Goal: Task Accomplishment & Management: Manage account settings

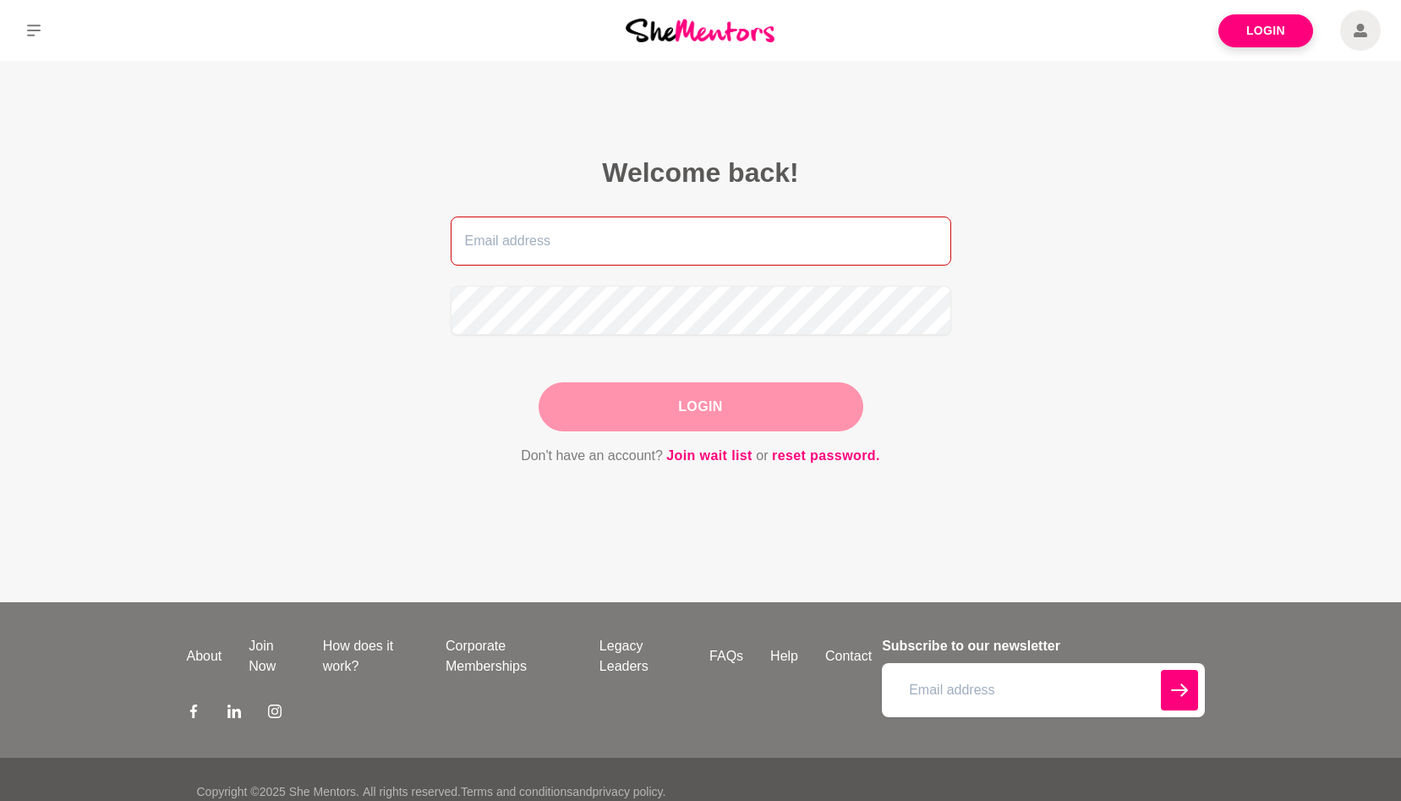
click at [496, 256] on input "email" at bounding box center [701, 240] width 501 height 49
type input "sarinalowe@androsia.com.au"
click at [698, 412] on button "Login" at bounding box center [701, 406] width 325 height 49
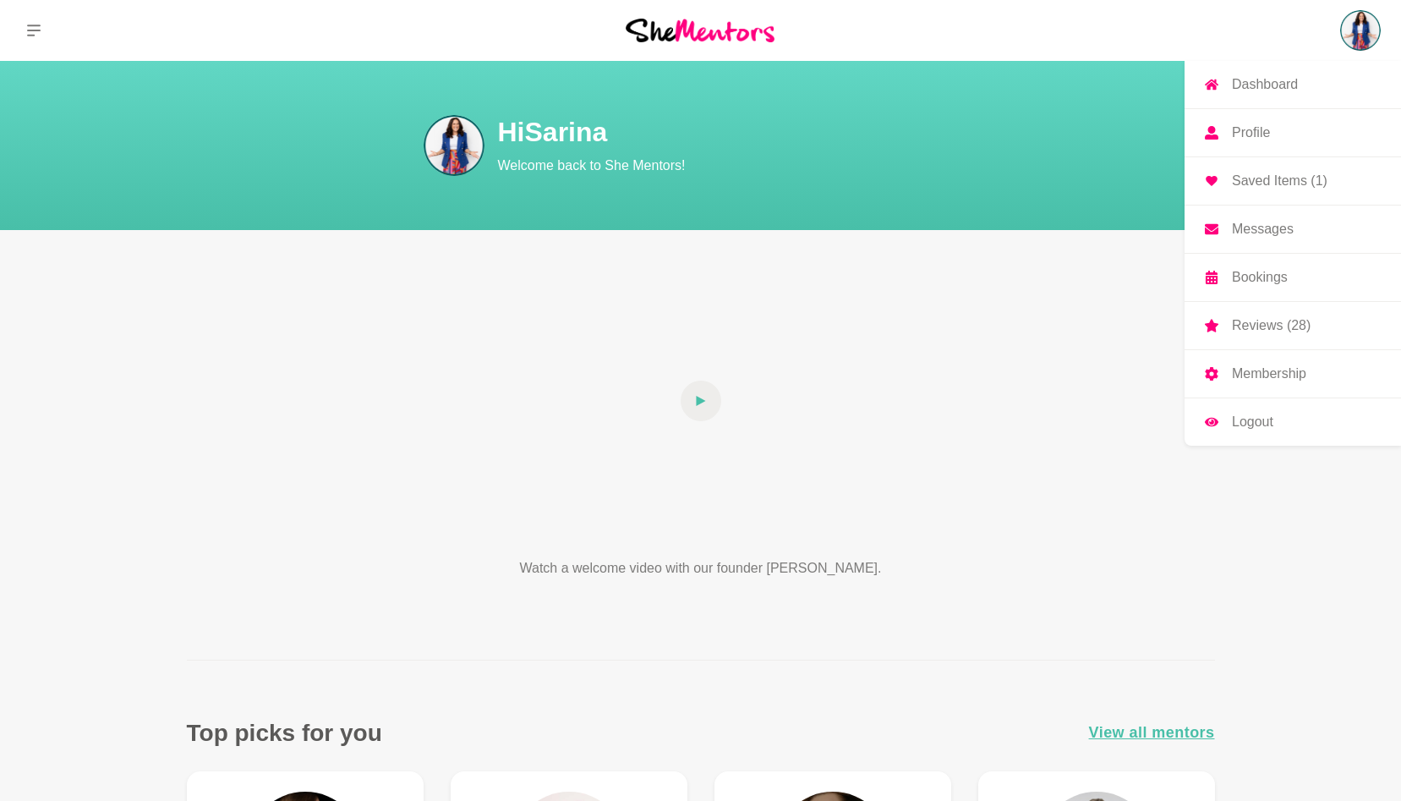
click at [1244, 128] on p "Profile" at bounding box center [1251, 133] width 38 height 14
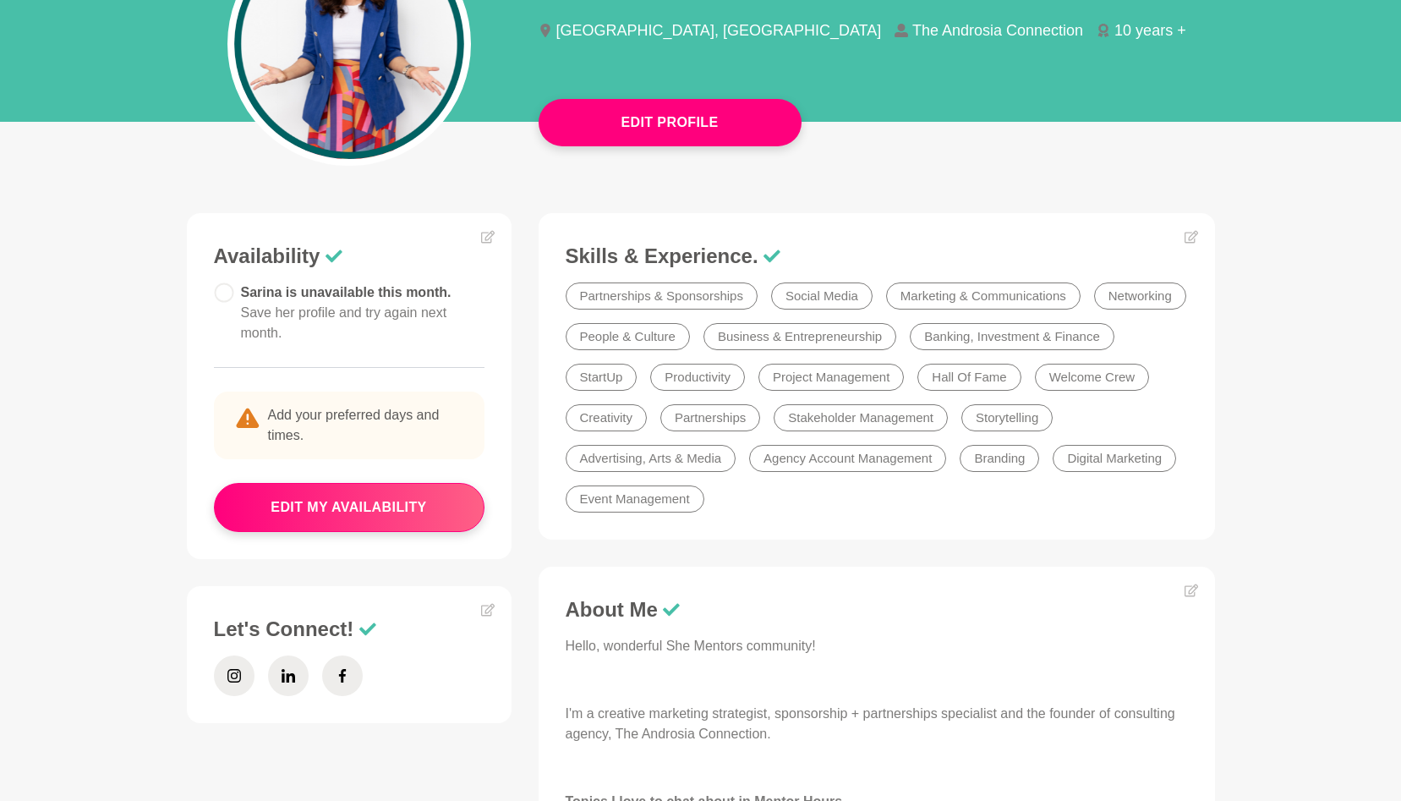
scroll to position [204, 0]
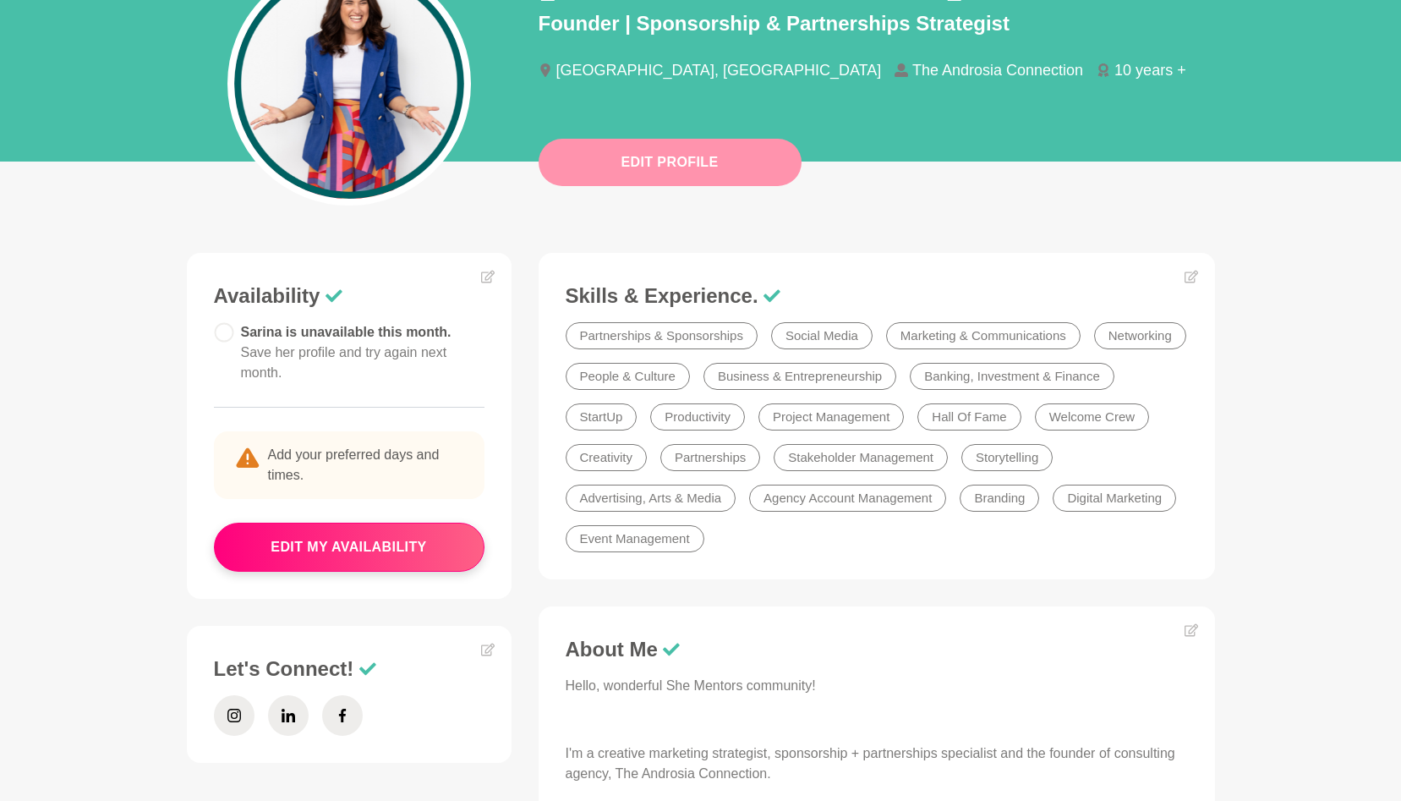
click at [687, 178] on button "Edit Profile" at bounding box center [670, 162] width 263 height 47
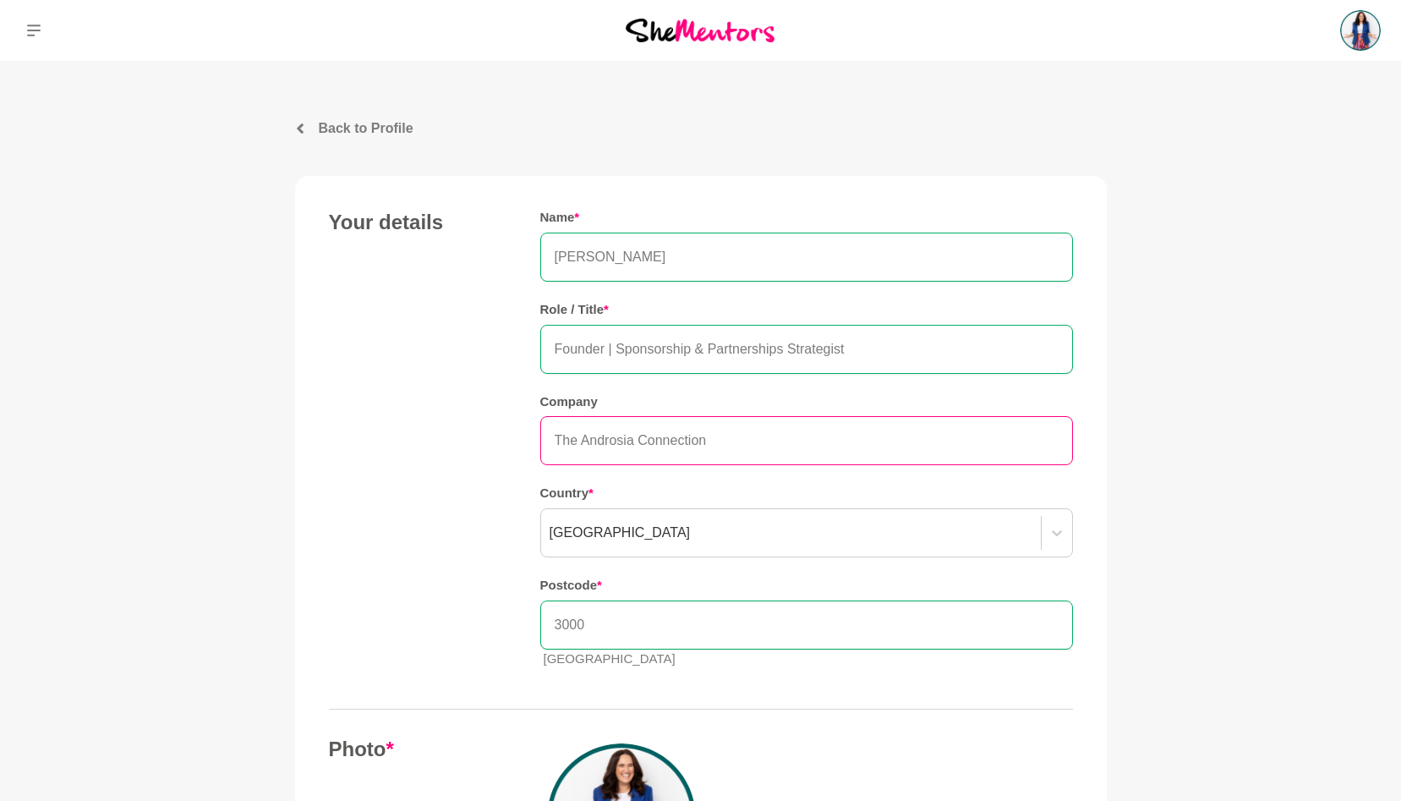
click at [692, 436] on input "The Androsia Connection" at bounding box center [806, 440] width 533 height 49
click at [634, 622] on input "3000" at bounding box center [806, 624] width 533 height 49
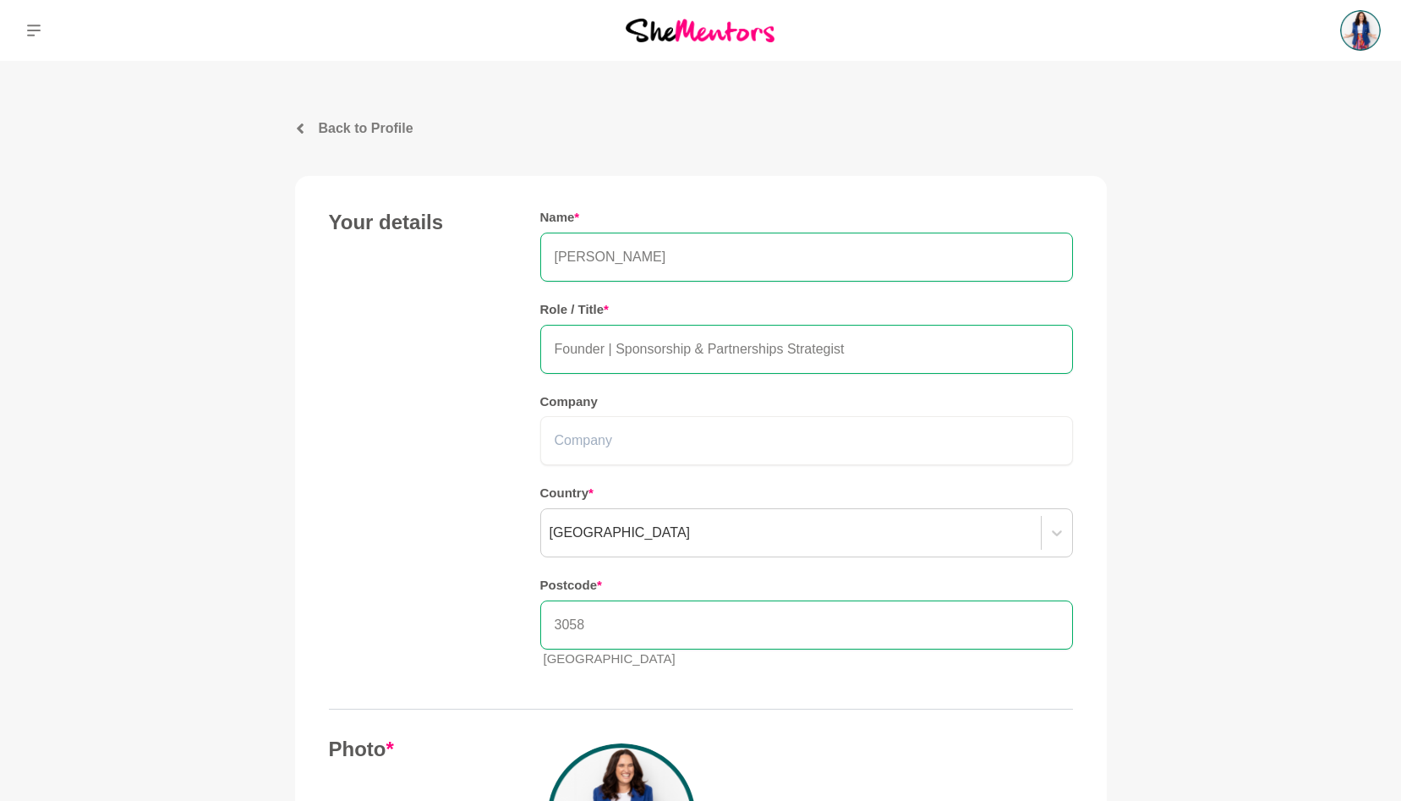
type input "3058"
click at [407, 605] on div "Your details Name * Sarina Lowe Role / Title * Founder | Sponsorship & Partners…" at bounding box center [701, 446] width 744 height 472
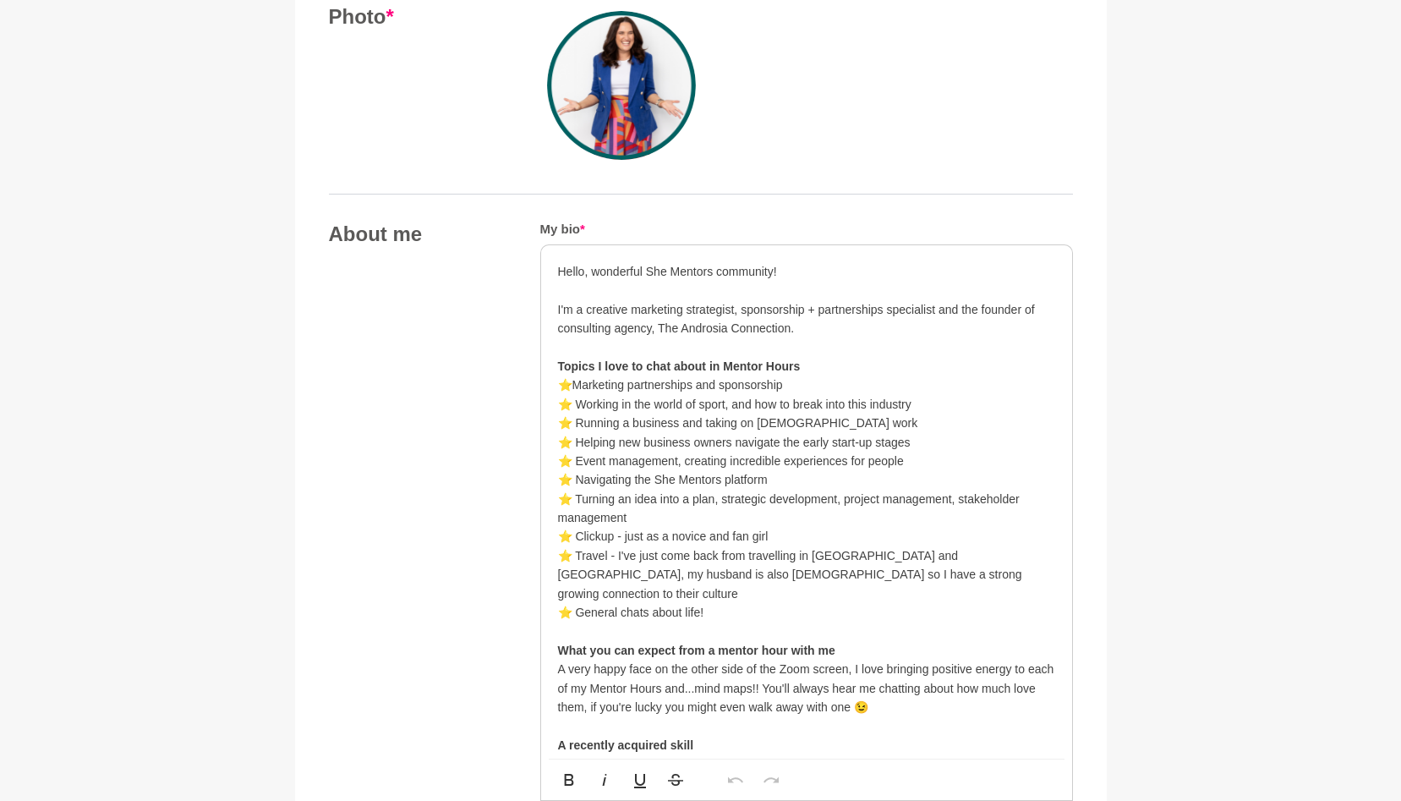
scroll to position [736, 0]
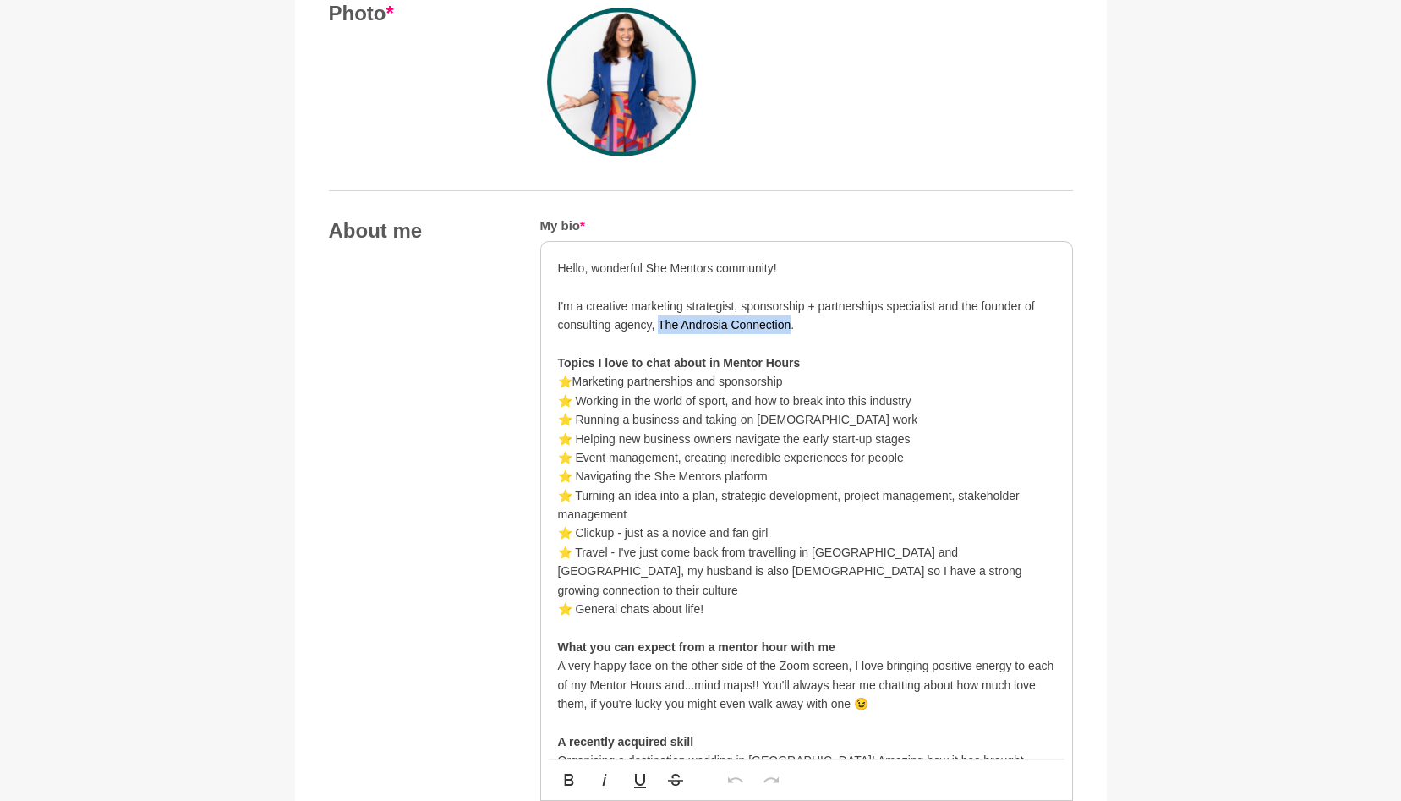
drag, startPoint x: 789, startPoint y: 330, endPoint x: 657, endPoint y: 328, distance: 131.9
click at [657, 328] on p "I'm a creative marketing strategist, sponsorship + partnerships specialist and …" at bounding box center [806, 316] width 497 height 38
